Goal: Information Seeking & Learning: Learn about a topic

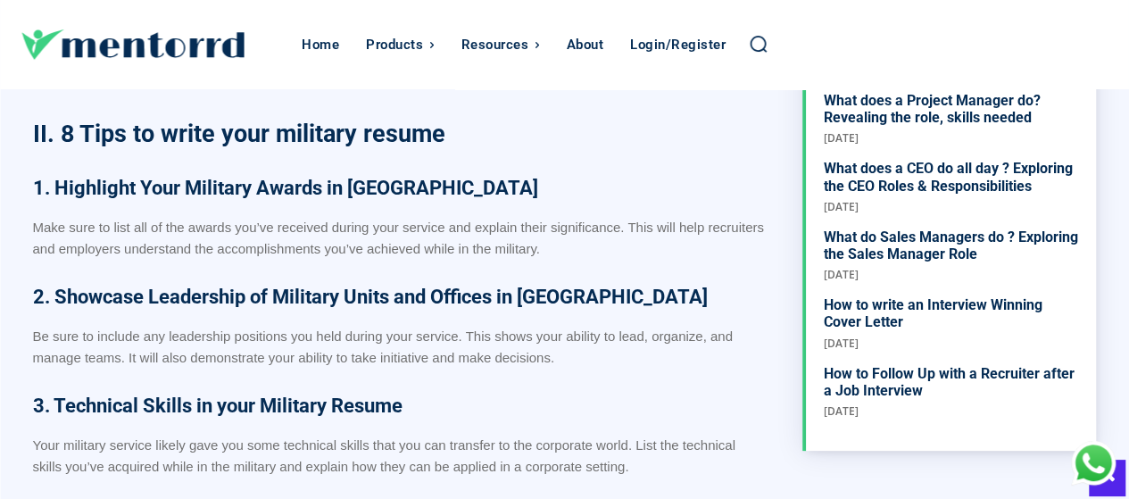
scroll to position [1160, 0]
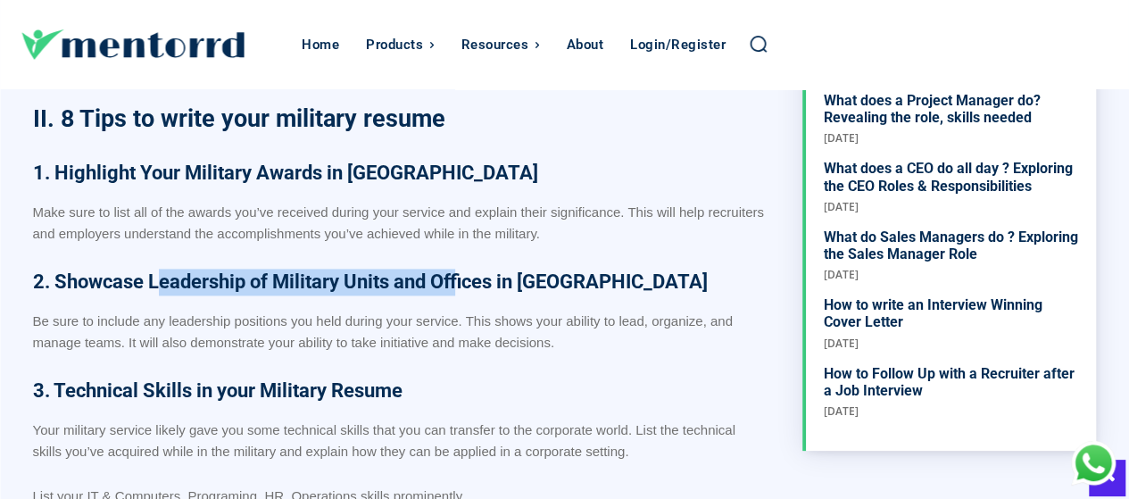
drag, startPoint x: 158, startPoint y: 279, endPoint x: 462, endPoint y: 290, distance: 304.4
click at [462, 290] on strong "2. Showcase Leadership of Military Units and Offices in [GEOGRAPHIC_DATA]" at bounding box center [370, 281] width 674 height 22
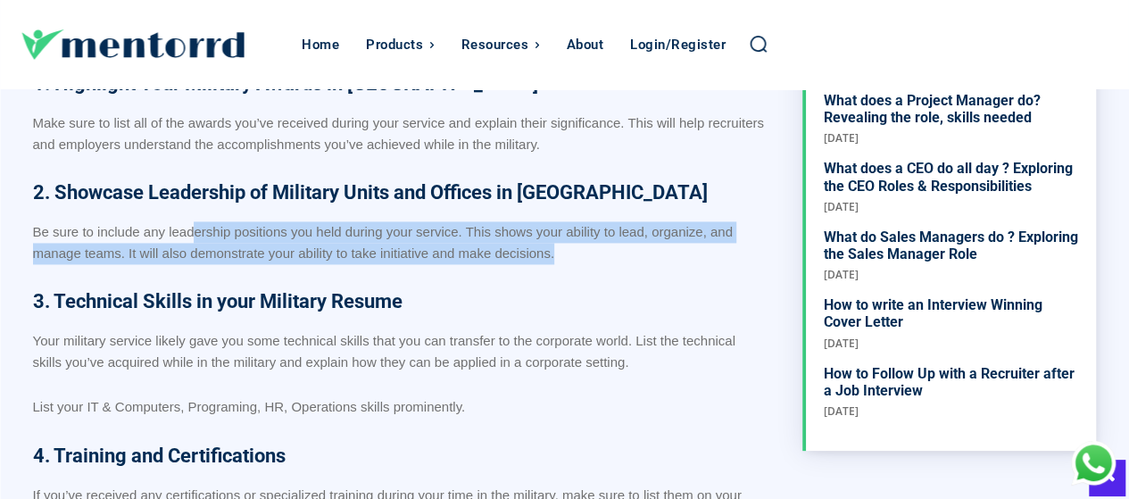
drag, startPoint x: 194, startPoint y: 229, endPoint x: 598, endPoint y: 243, distance: 403.5
click at [598, 243] on p "Be sure to include any leadership positions you held during your service. This …" at bounding box center [399, 242] width 733 height 43
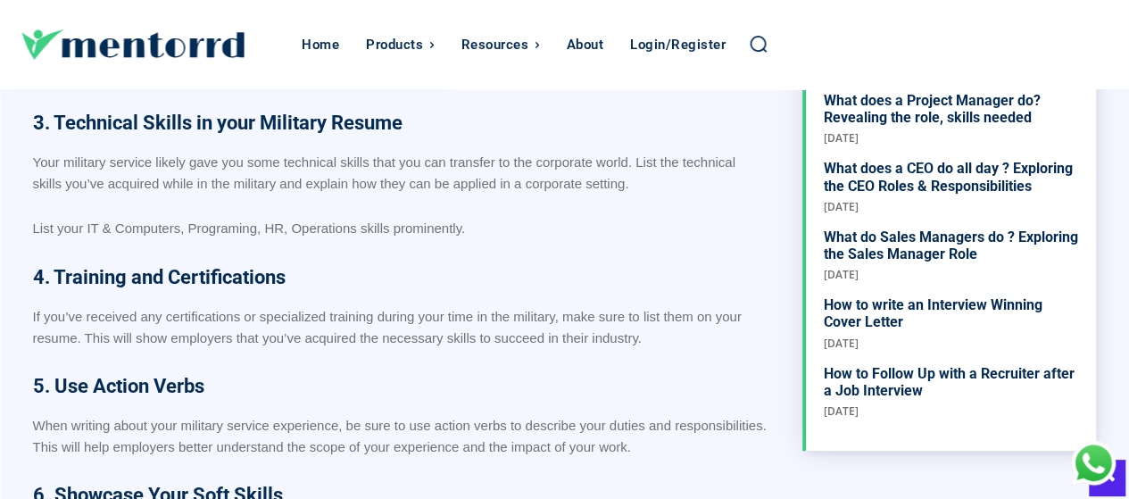
scroll to position [1606, 0]
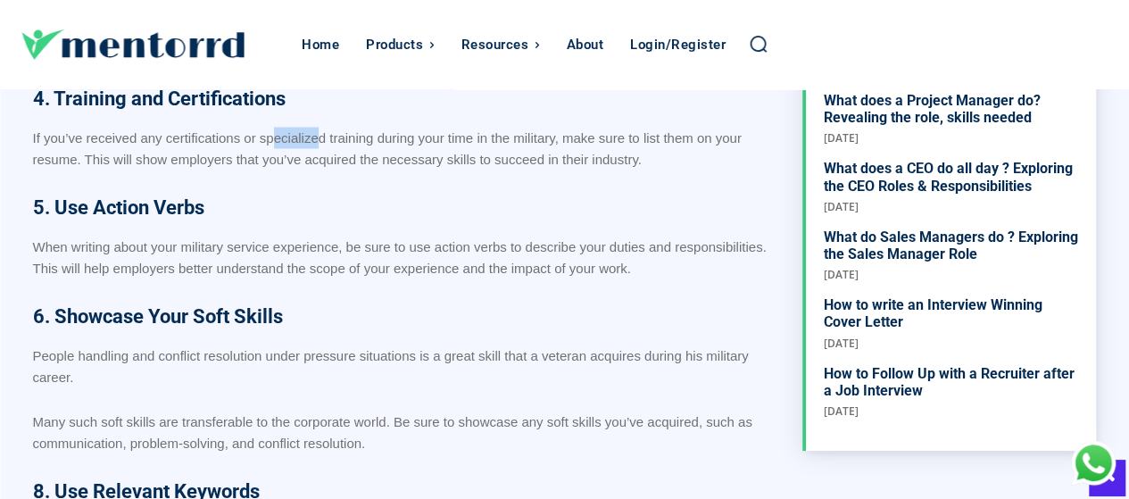
drag, startPoint x: 271, startPoint y: 133, endPoint x: 316, endPoint y: 144, distance: 45.9
click at [316, 144] on p "If you’ve received any certifications or specialized training during your time …" at bounding box center [399, 148] width 733 height 43
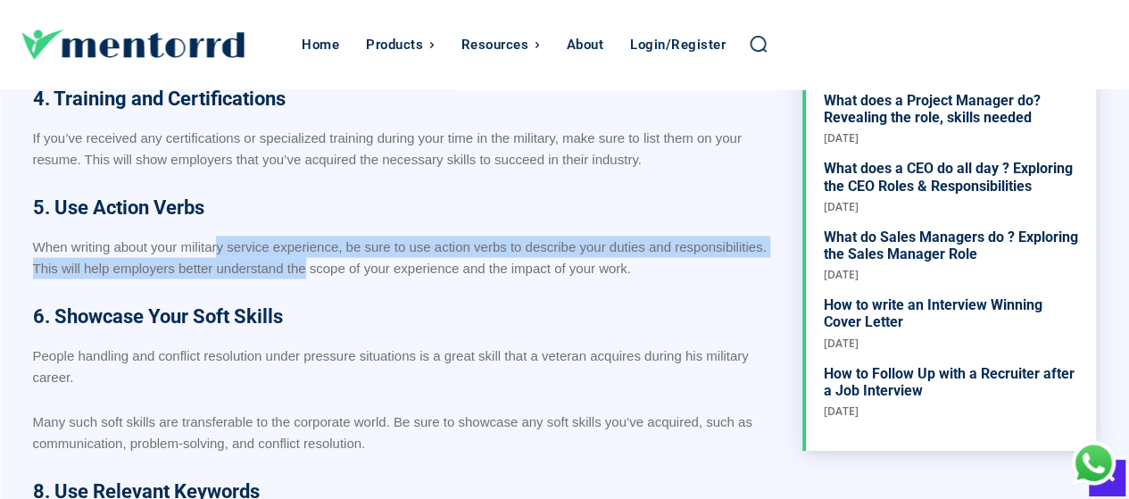
drag, startPoint x: 218, startPoint y: 249, endPoint x: 302, endPoint y: 265, distance: 85.4
click at [302, 265] on p "When writing about your military service experience, be sure to use action verb…" at bounding box center [399, 257] width 733 height 43
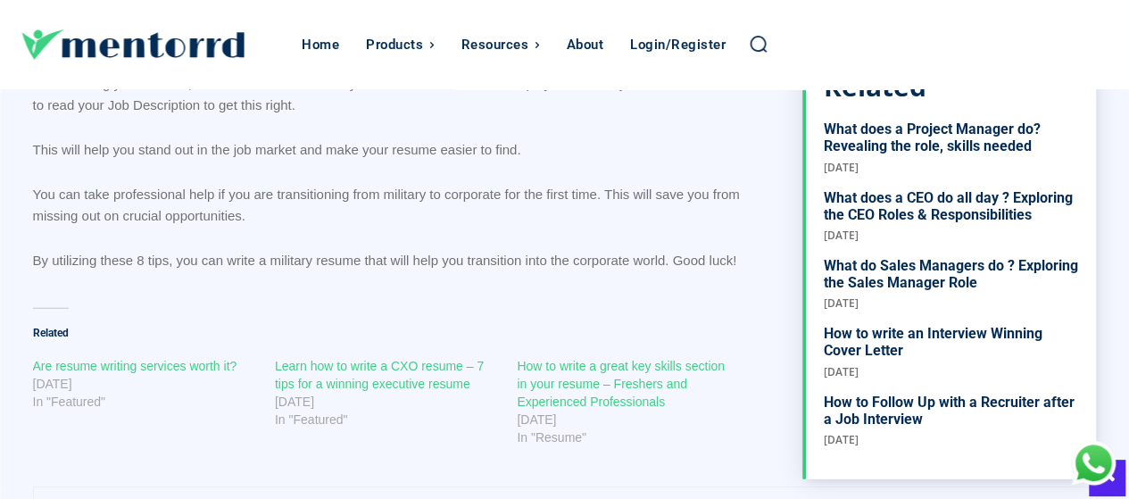
scroll to position [2230, 0]
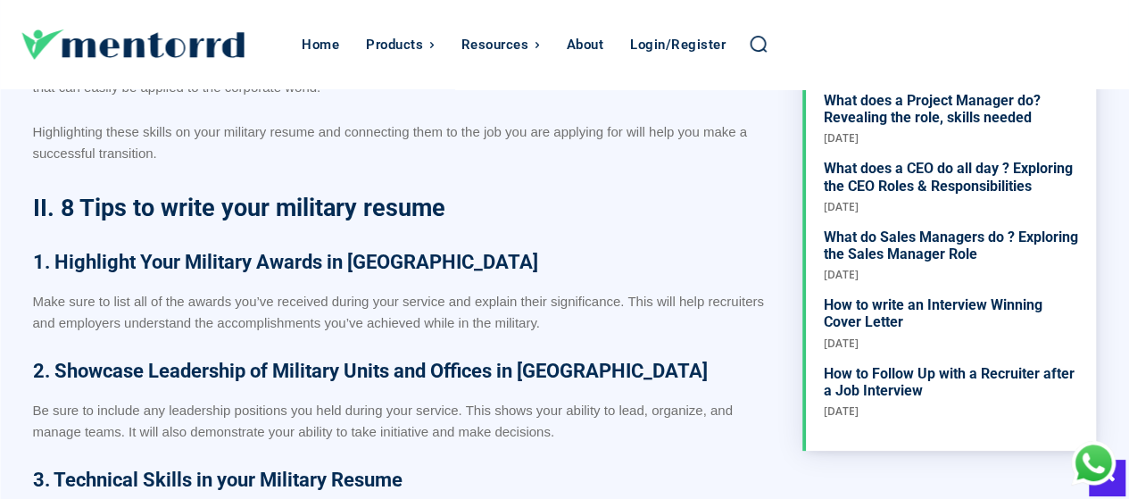
click at [489, 221] on h2 "II. 8 Tips to write your military resume" at bounding box center [399, 208] width 733 height 34
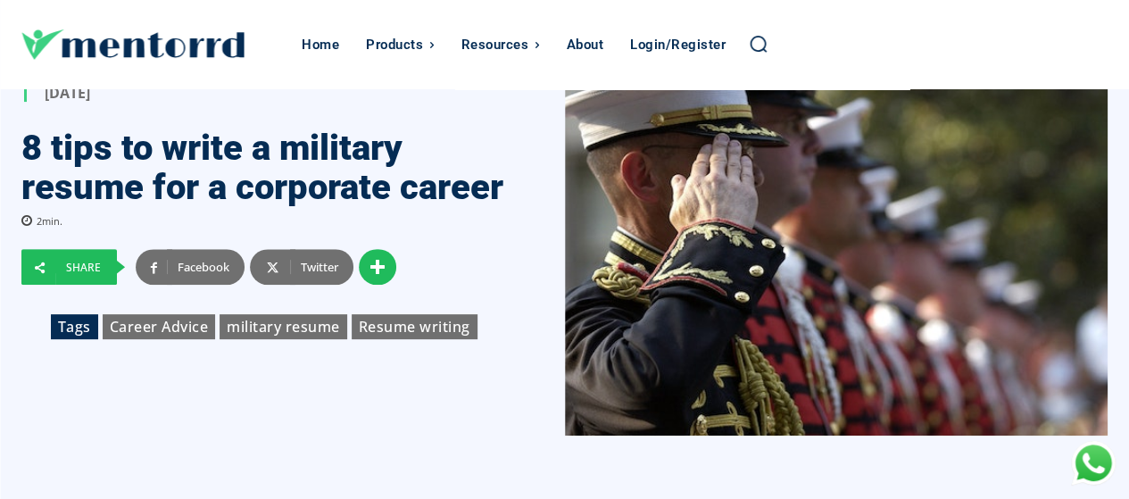
scroll to position [178, 0]
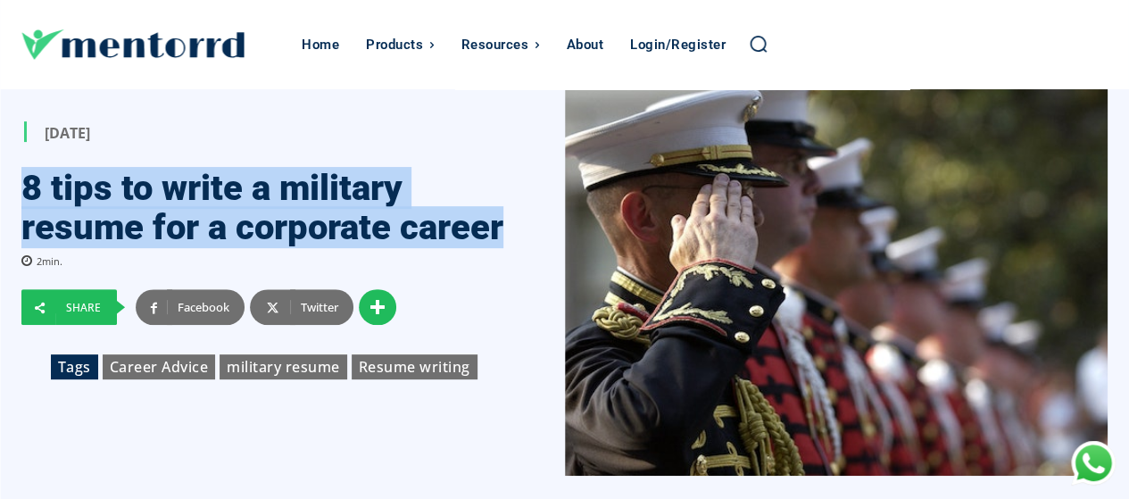
drag, startPoint x: 25, startPoint y: 178, endPoint x: 510, endPoint y: 240, distance: 489.3
click at [510, 240] on div "[DATE] 8 tips to write a military resume for a corporate career 2 min. Share Fa…" at bounding box center [292, 252] width 543 height 262
copy h1 "8 tips to write a military resume for a corporate career"
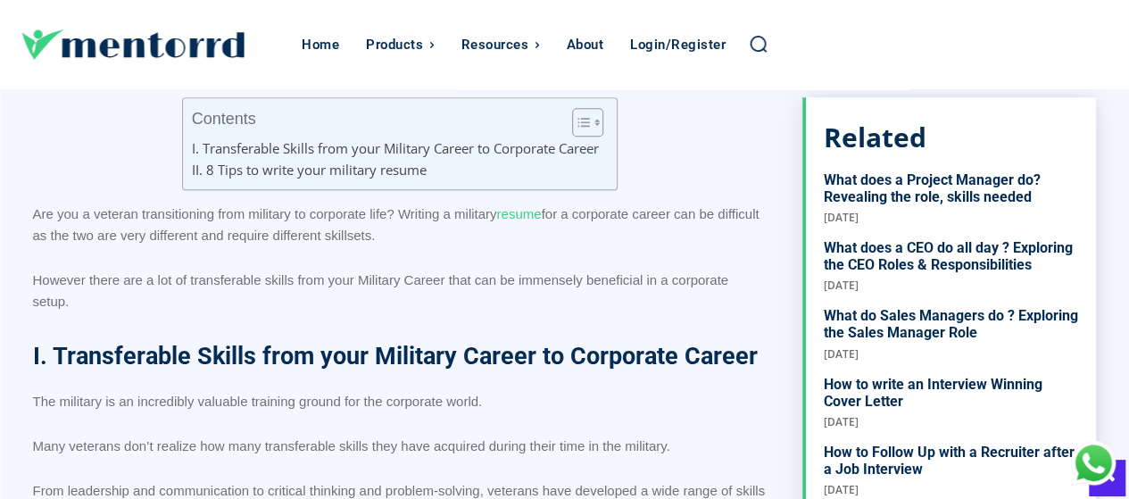
scroll to position [625, 0]
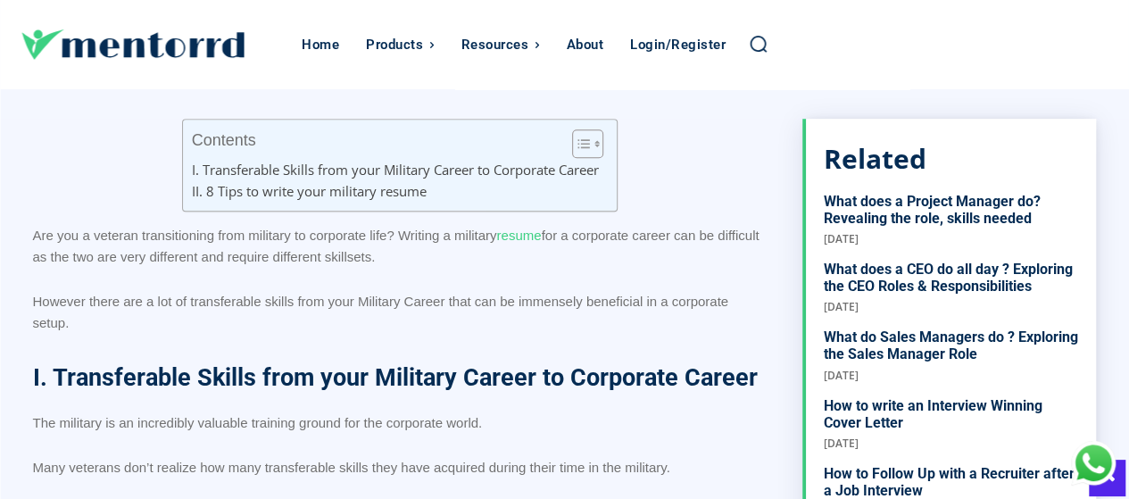
drag, startPoint x: 29, startPoint y: 226, endPoint x: 87, endPoint y: 317, distance: 107.9
copy div "Are you a veteran transitioning from military to corporate life? Writing a mili…"
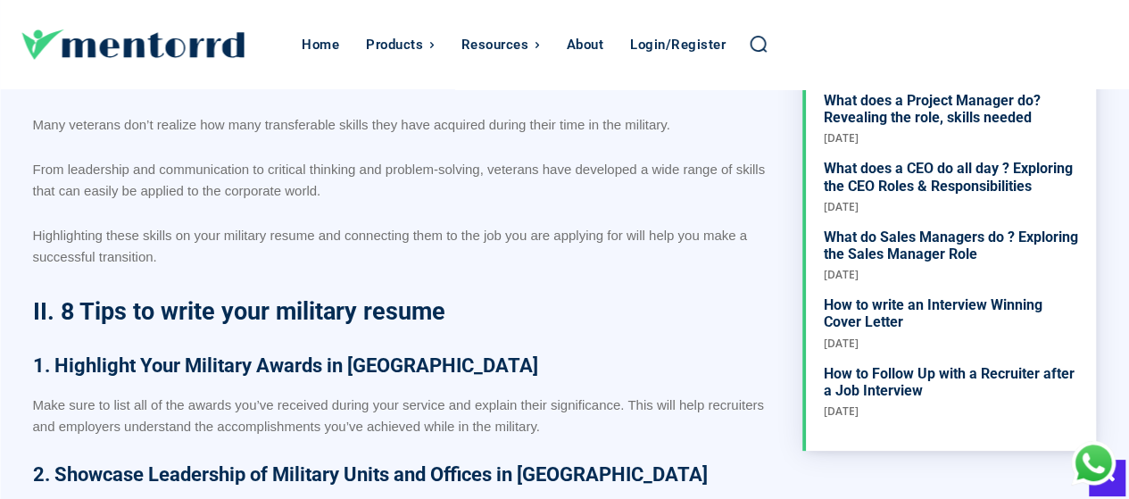
scroll to position [803, 0]
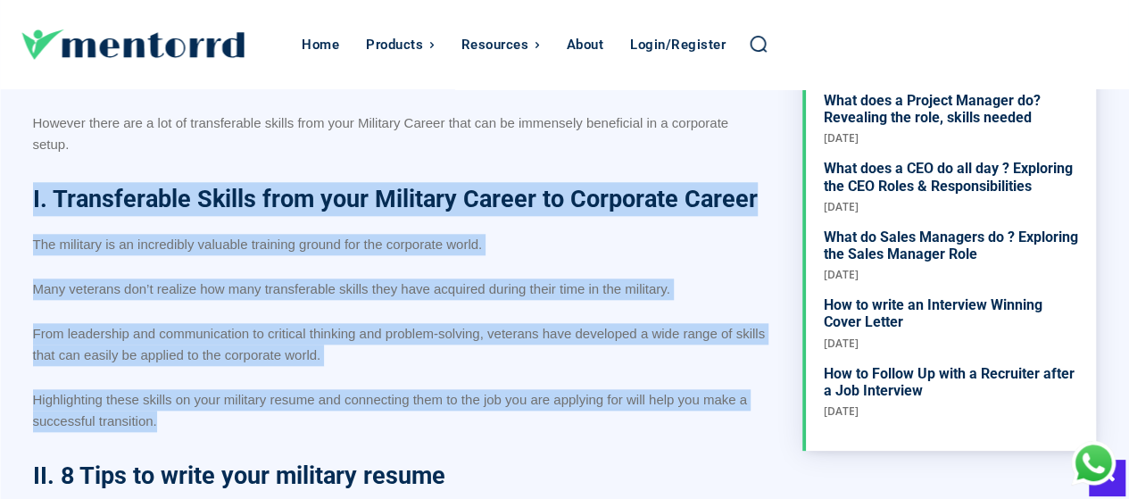
drag, startPoint x: 164, startPoint y: 417, endPoint x: 33, endPoint y: 190, distance: 261.8
copy div "I. Transferable Skills from your Military Career to Corporate Career The milita…"
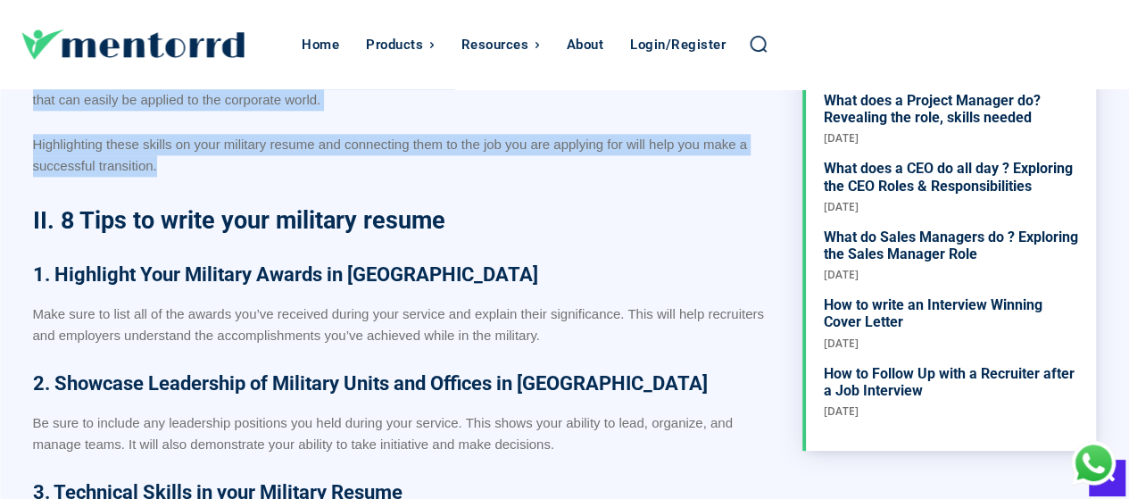
scroll to position [1071, 0]
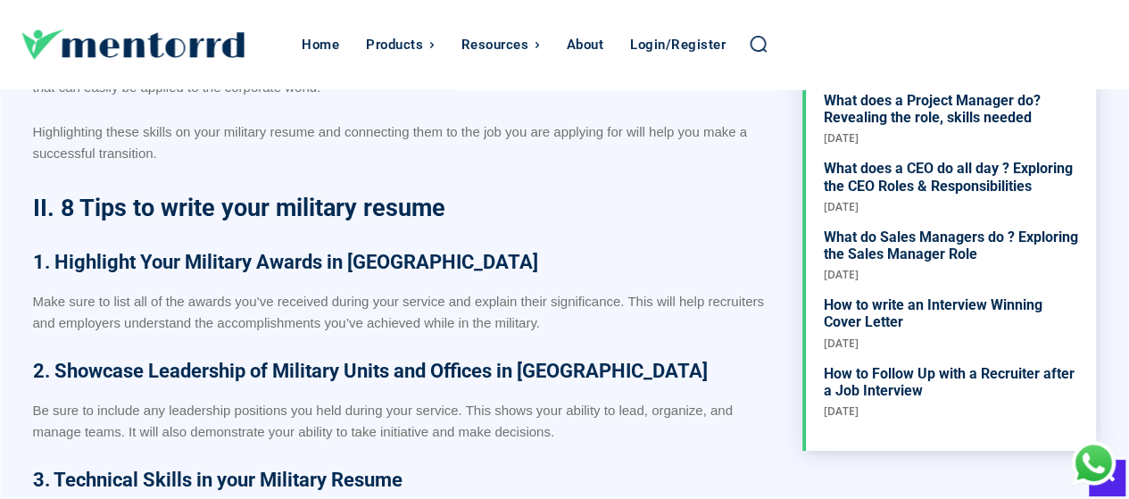
click at [269, 265] on strong "1. Highlight Your Military Awards in [GEOGRAPHIC_DATA]" at bounding box center [285, 262] width 505 height 22
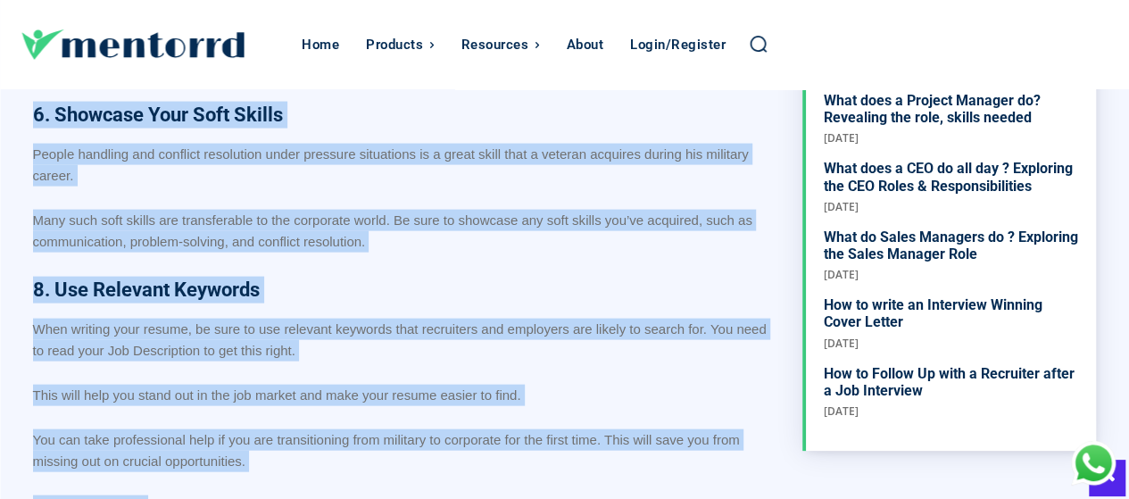
scroll to position [1896, 0]
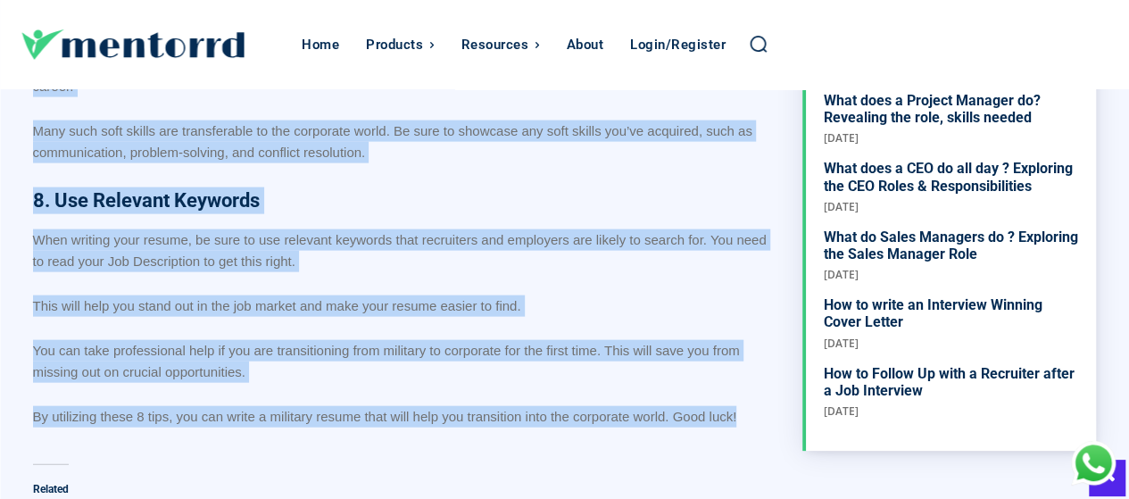
drag, startPoint x: 60, startPoint y: 211, endPoint x: 769, endPoint y: 390, distance: 731.4
copy div "4 Lore ip dolor sita consecte adipis 9. Elitseddo Eius Temporin Utlabo et Dolor…"
